Goal: Find specific page/section: Find specific page/section

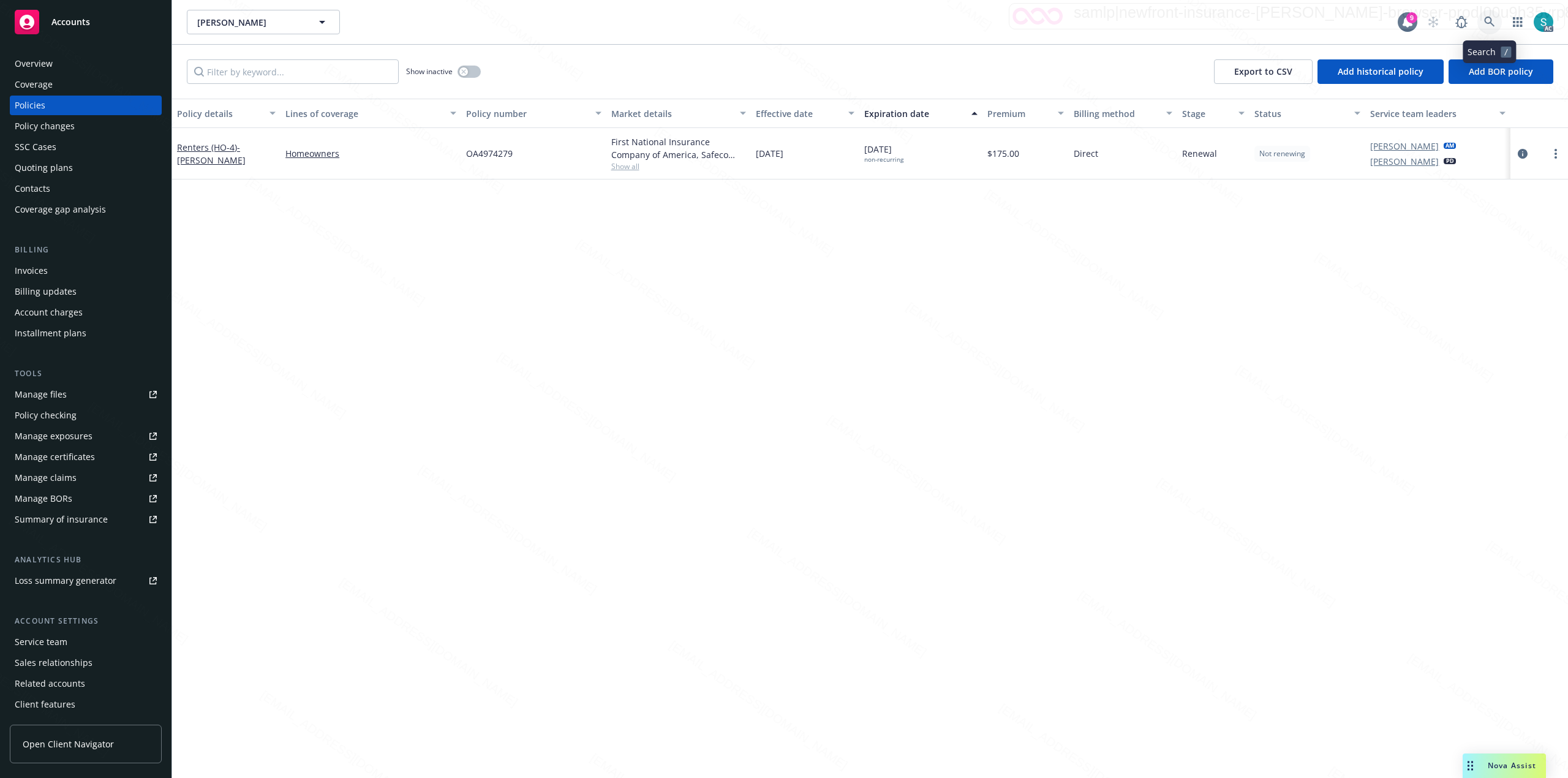
click at [1489, 19] on icon at bounding box center [1489, 22] width 11 height 11
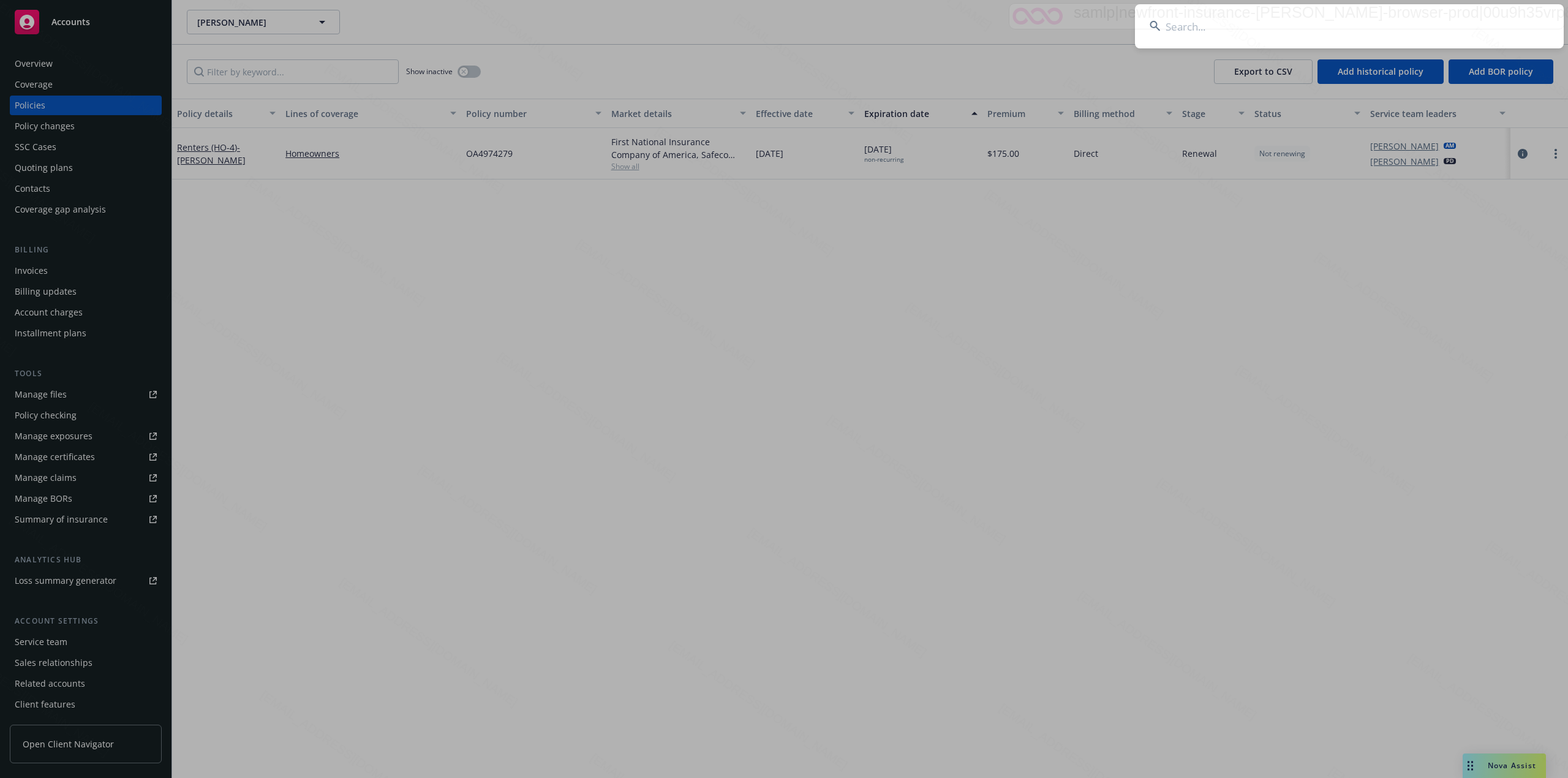
click at [1369, 15] on input at bounding box center [1349, 26] width 429 height 44
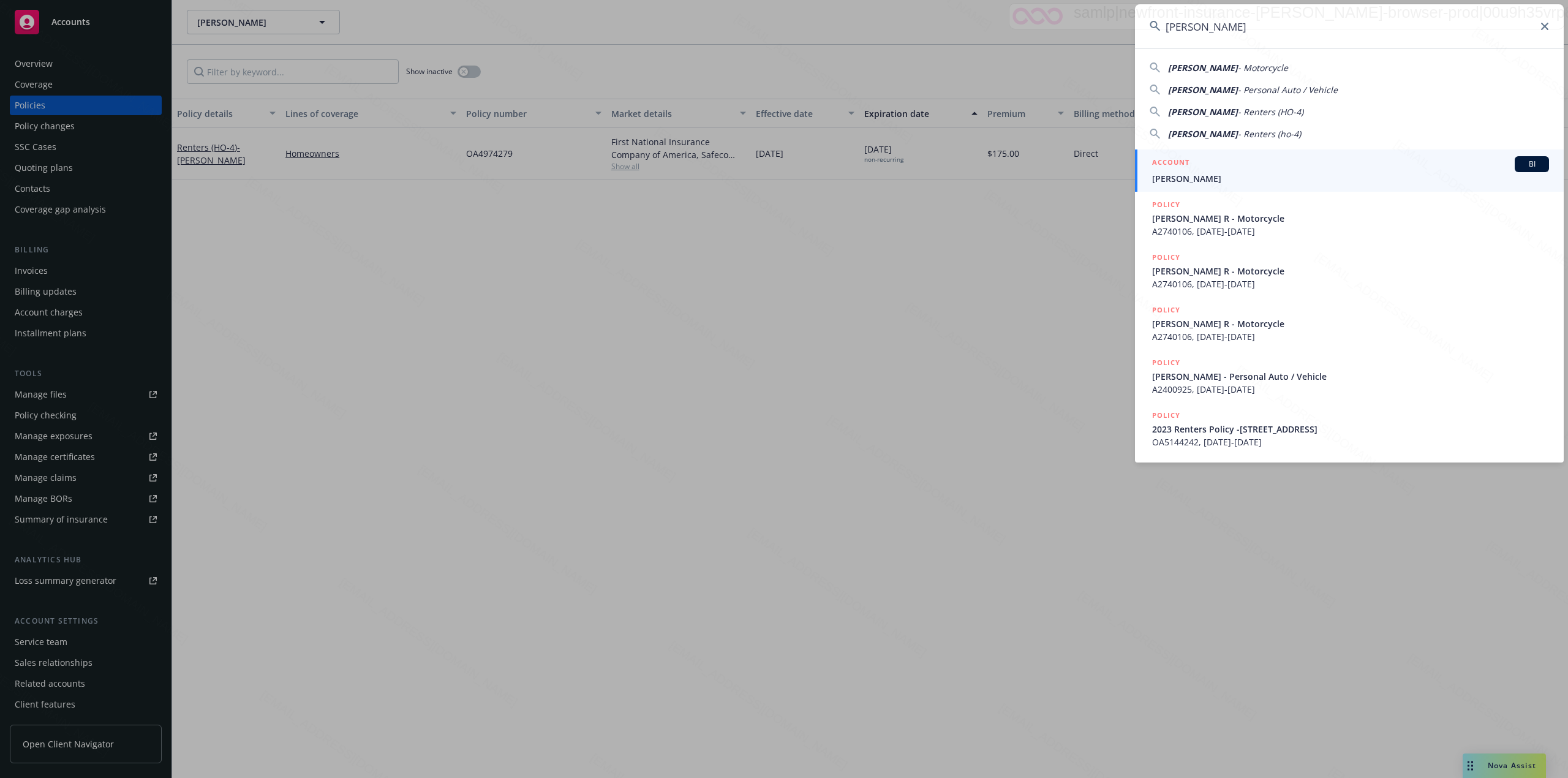
type input "Malone, Kelsey R"
click at [1309, 168] on div "ACCOUNT BI" at bounding box center [1351, 164] width 397 height 16
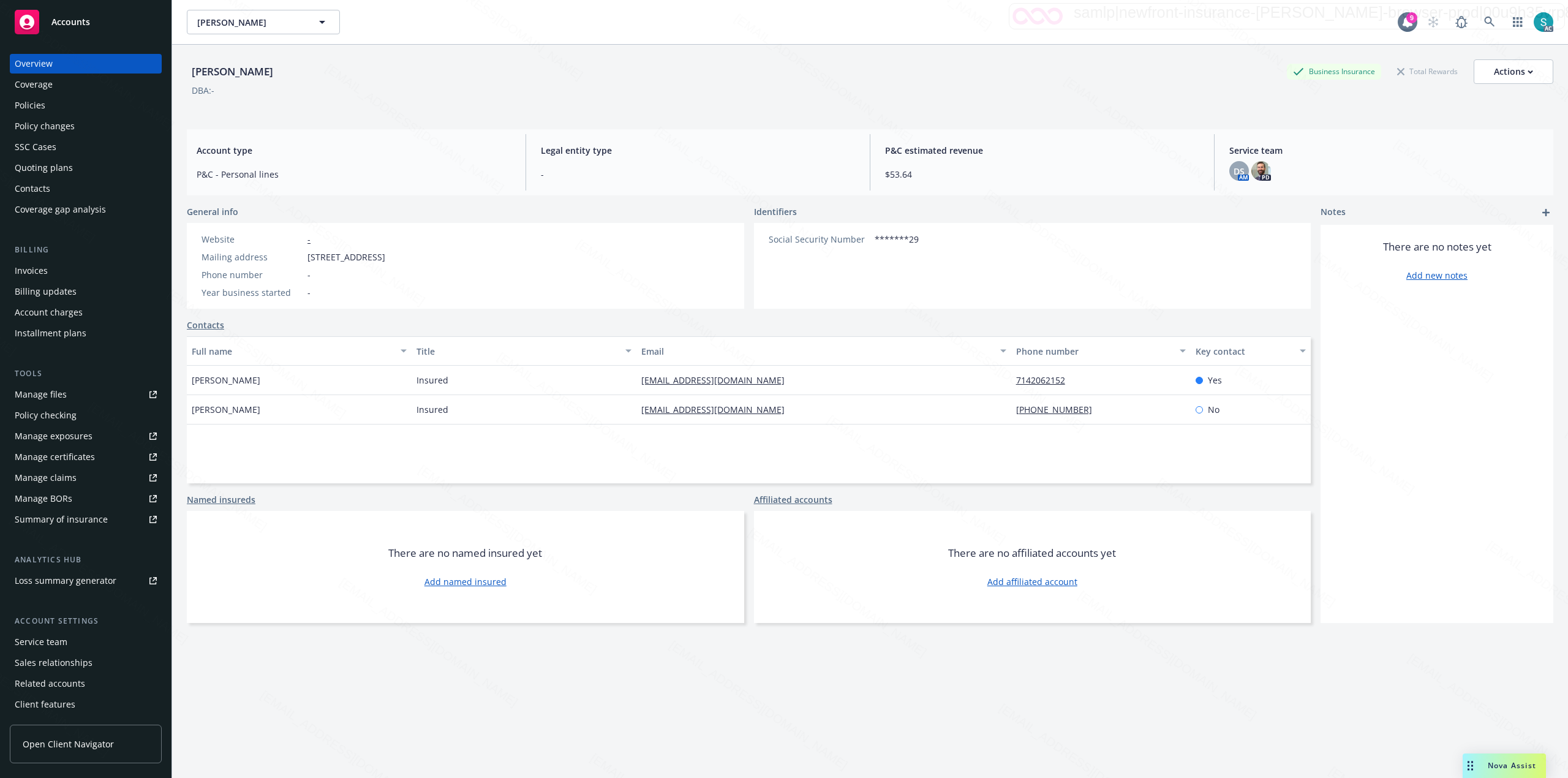
click at [59, 101] on div "Policies" at bounding box center [85, 105] width 142 height 19
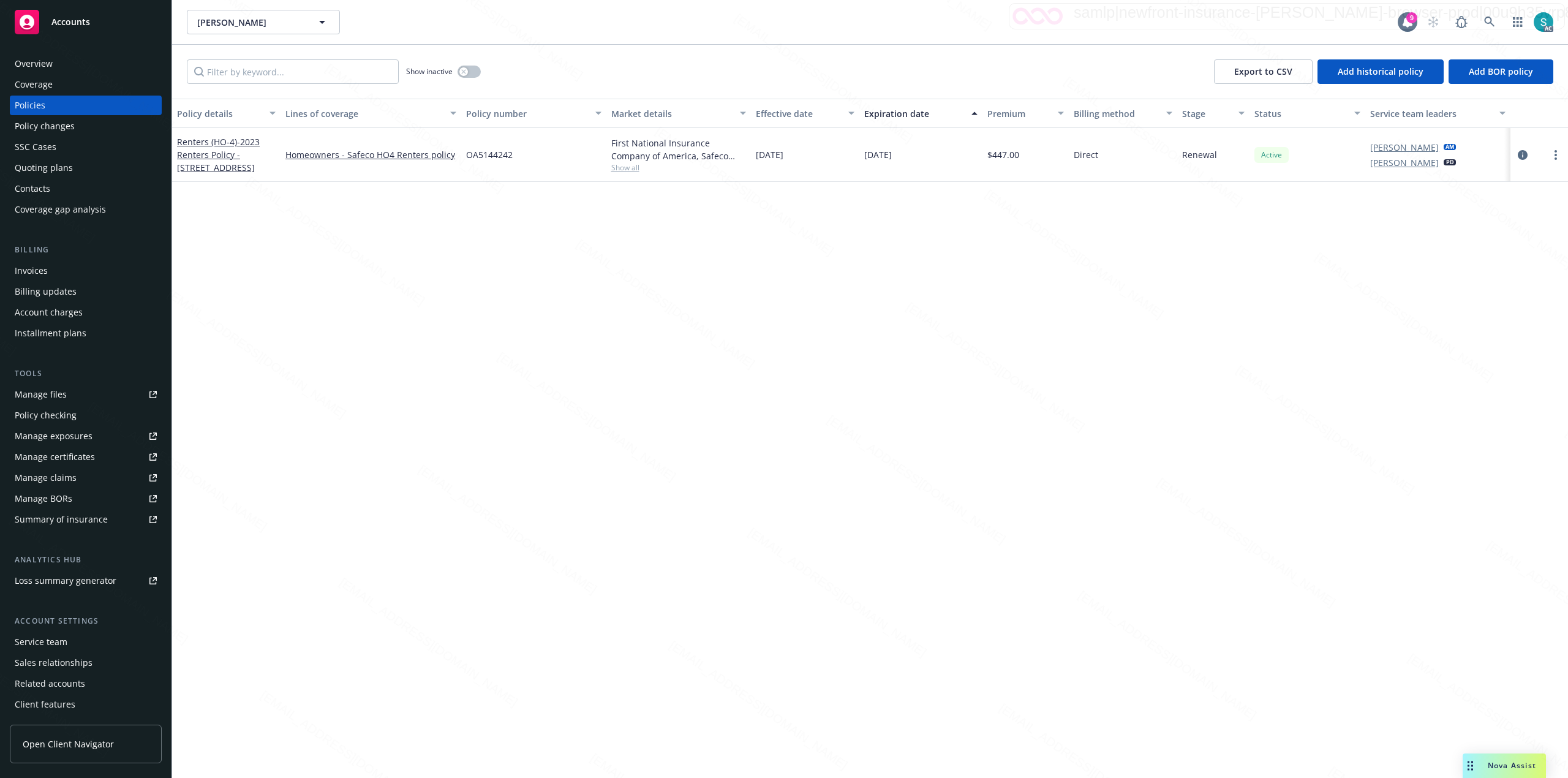
click at [493, 152] on span "OA5144242" at bounding box center [489, 154] width 46 height 13
copy span "OA5144242"
